Goal: Task Accomplishment & Management: Manage account settings

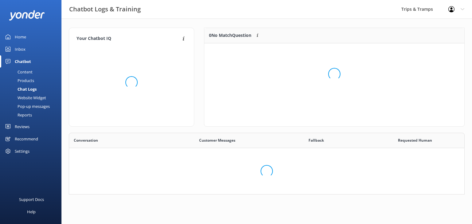
scroll to position [73, 254]
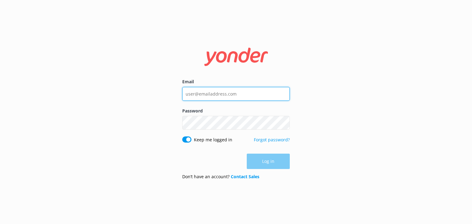
drag, startPoint x: 232, startPoint y: 95, endPoint x: 235, endPoint y: 97, distance: 3.5
click at [232, 95] on input "Email" at bounding box center [236, 94] width 108 height 14
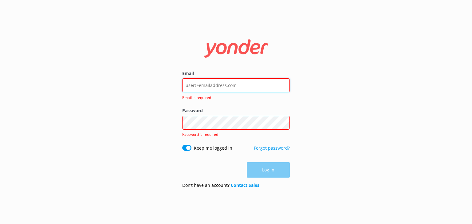
type input "[PERSON_NAME][EMAIL_ADDRESS][DOMAIN_NAME]"
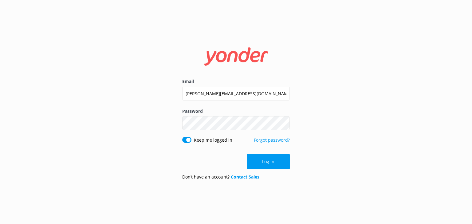
drag, startPoint x: 272, startPoint y: 165, endPoint x: 267, endPoint y: 127, distance: 37.8
click at [272, 164] on button "Log in" at bounding box center [268, 161] width 43 height 15
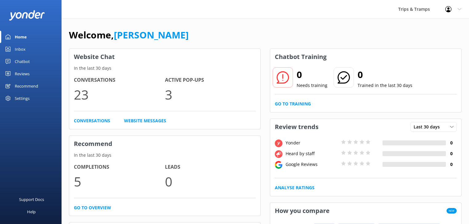
click at [23, 48] on div "Inbox" at bounding box center [20, 49] width 11 height 12
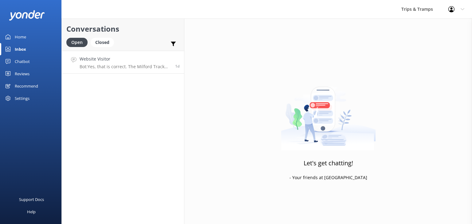
click at [135, 69] on p "Bot: Yes, that is correct. The Milford Track Guided Walk & Boat Cruise departs …" at bounding box center [125, 67] width 91 height 6
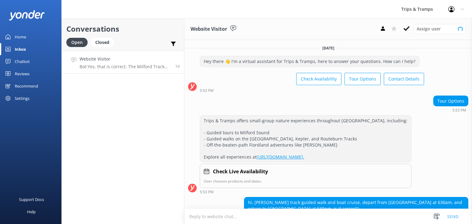
scroll to position [65, 0]
